Goal: Task Accomplishment & Management: Use online tool/utility

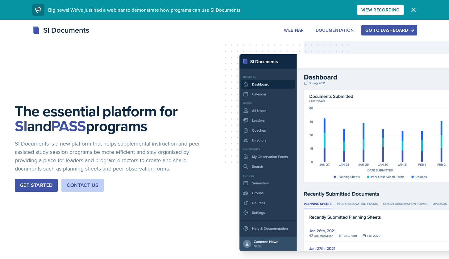
click at [377, 29] on div "Go to Dashboard" at bounding box center [388, 30] width 47 height 5
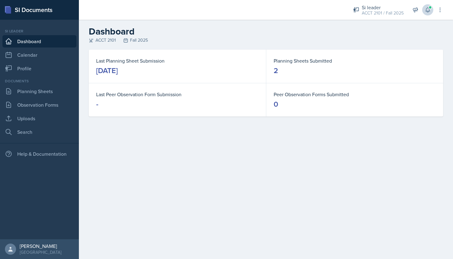
click at [431, 13] on button at bounding box center [427, 9] width 11 height 11
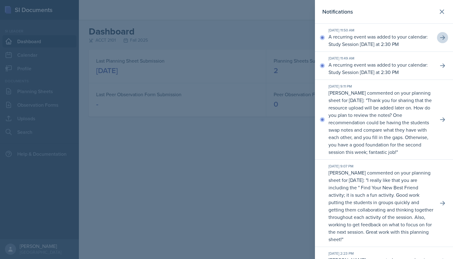
click at [438, 41] on button at bounding box center [442, 37] width 11 height 11
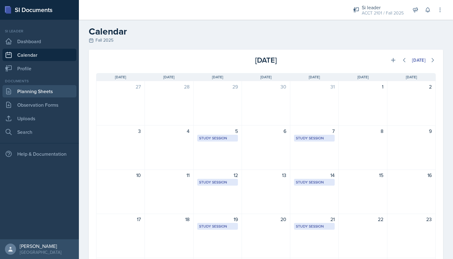
click at [35, 89] on link "Planning Sheets" at bounding box center [39, 91] width 74 height 12
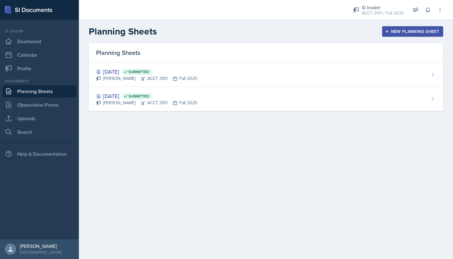
click at [405, 35] on button "New Planning Sheet" at bounding box center [412, 31] width 61 height 10
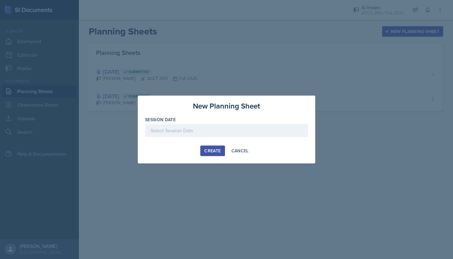
click at [168, 134] on div at bounding box center [226, 130] width 163 height 13
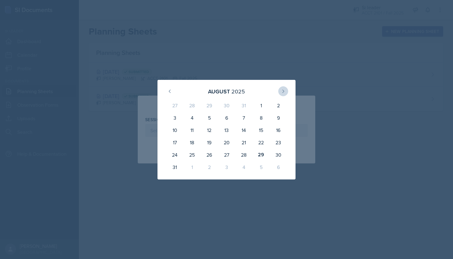
click at [285, 92] on icon at bounding box center [283, 91] width 5 height 5
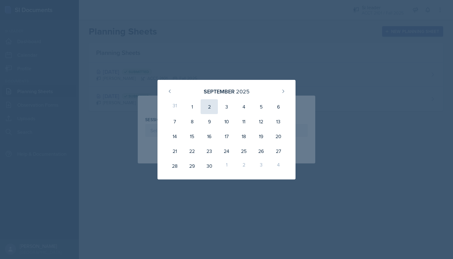
click at [207, 107] on div "2" at bounding box center [209, 106] width 17 height 15
type input "[DATE]"
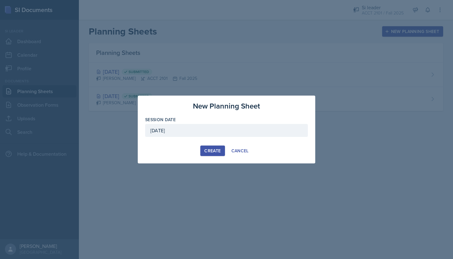
click at [210, 147] on button "Create" at bounding box center [212, 150] width 24 height 10
